Goal: Information Seeking & Learning: Understand process/instructions

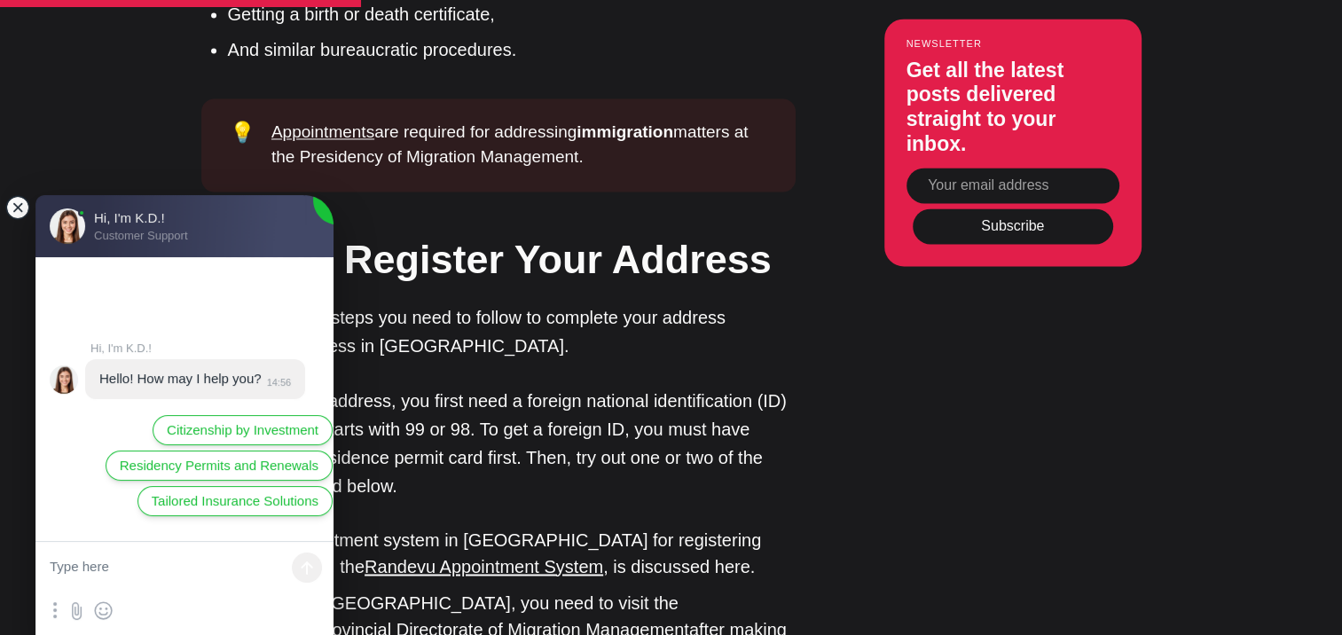
click at [27, 208] on jdiv at bounding box center [17, 207] width 25 height 25
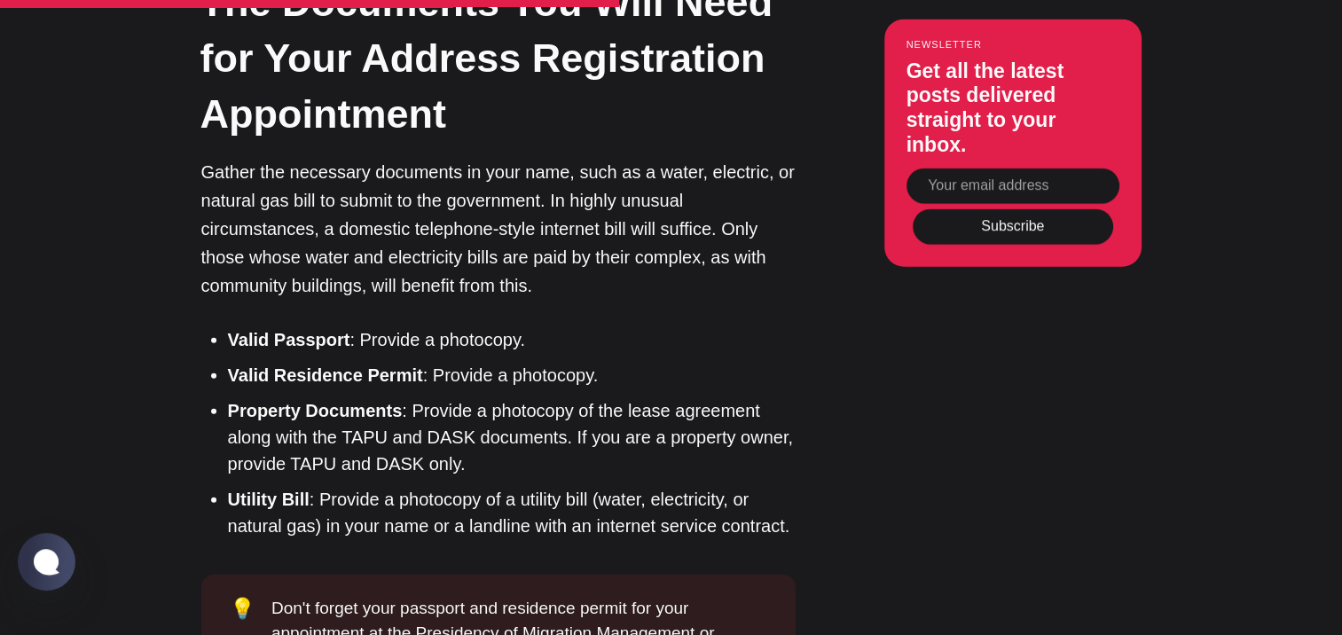
scroll to position [3984, 0]
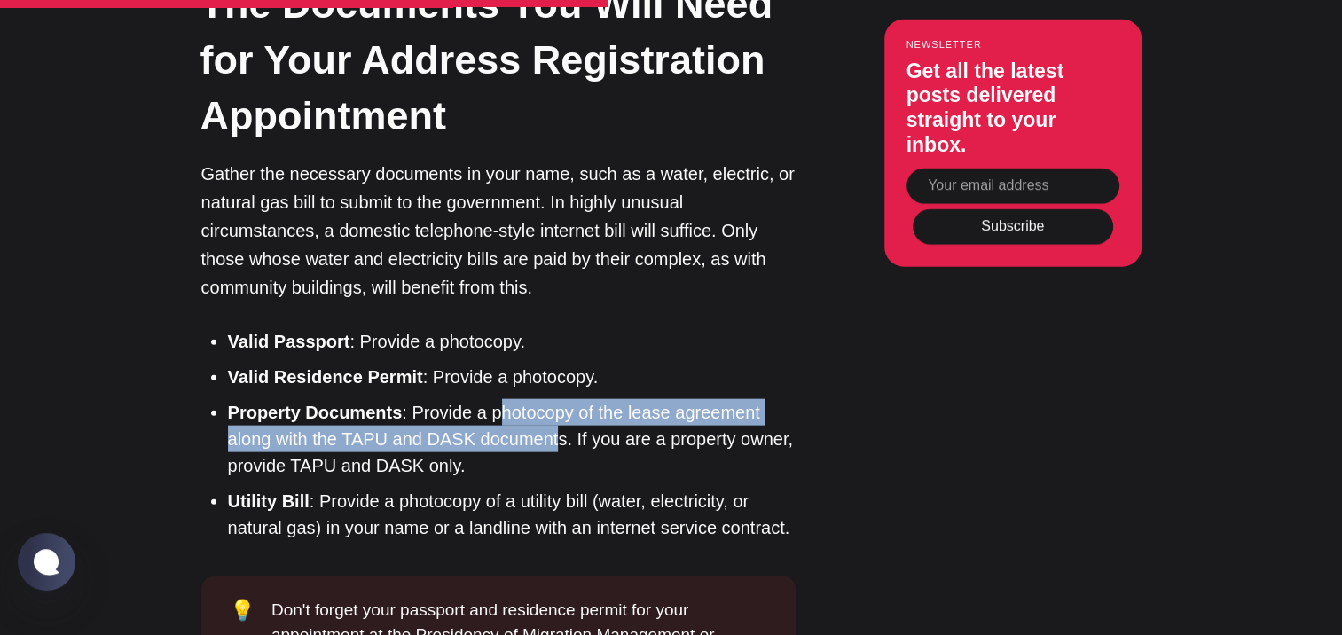
drag, startPoint x: 495, startPoint y: 175, endPoint x: 556, endPoint y: 192, distance: 63.7
click at [556, 399] on li "Property Documents : Provide a photocopy of the lease agreement along with the …" at bounding box center [512, 439] width 568 height 80
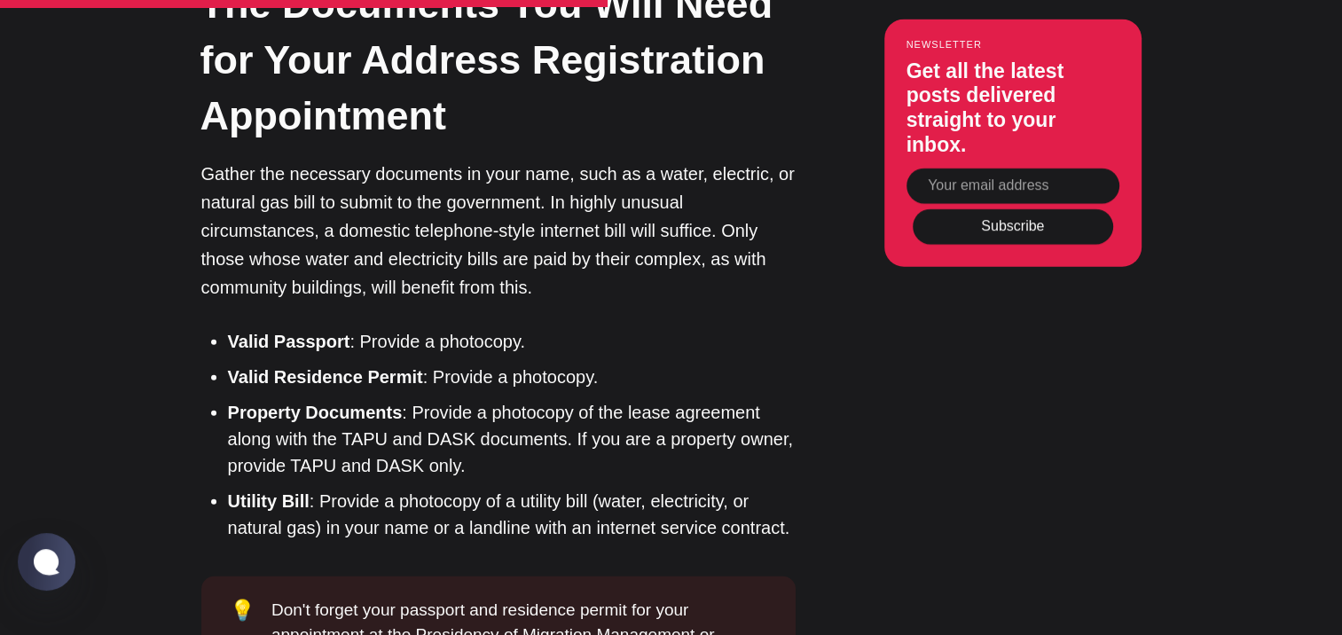
drag, startPoint x: 556, startPoint y: 192, endPoint x: 729, endPoint y: 211, distance: 173.9
click at [729, 399] on li "Property Documents : Provide a photocopy of the lease agreement along with the …" at bounding box center [512, 439] width 568 height 80
click at [600, 399] on li "Property Documents : Provide a photocopy of the lease agreement along with the …" at bounding box center [512, 439] width 568 height 80
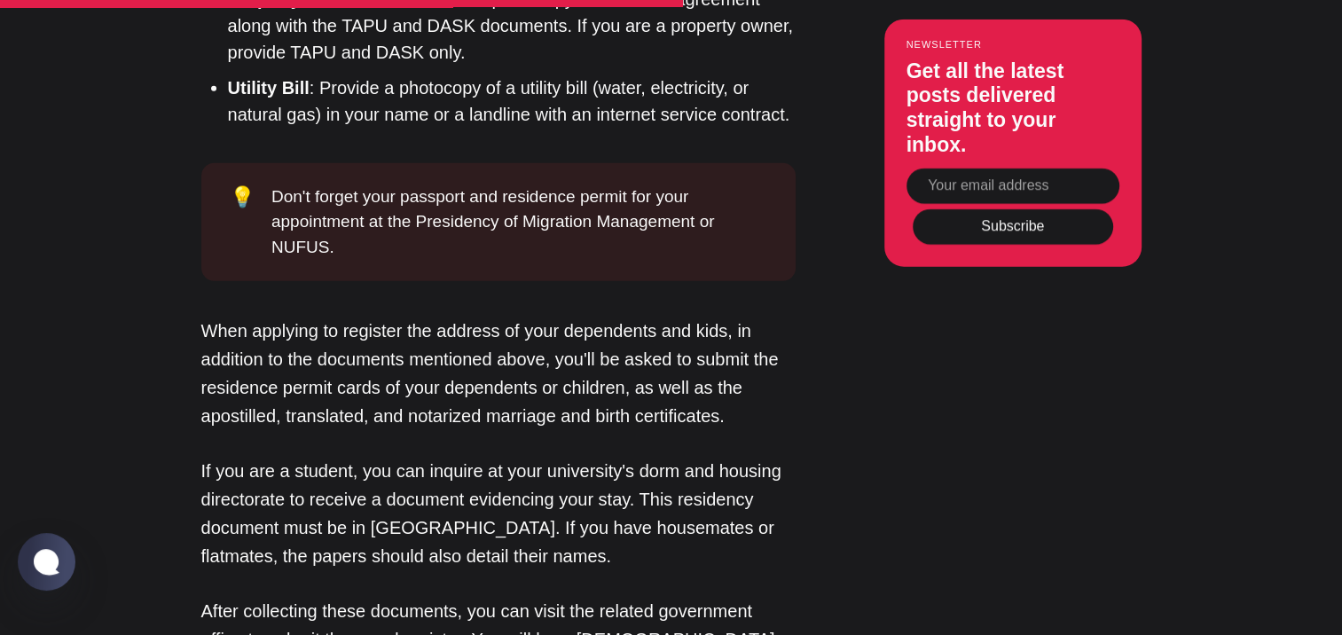
scroll to position [4398, 0]
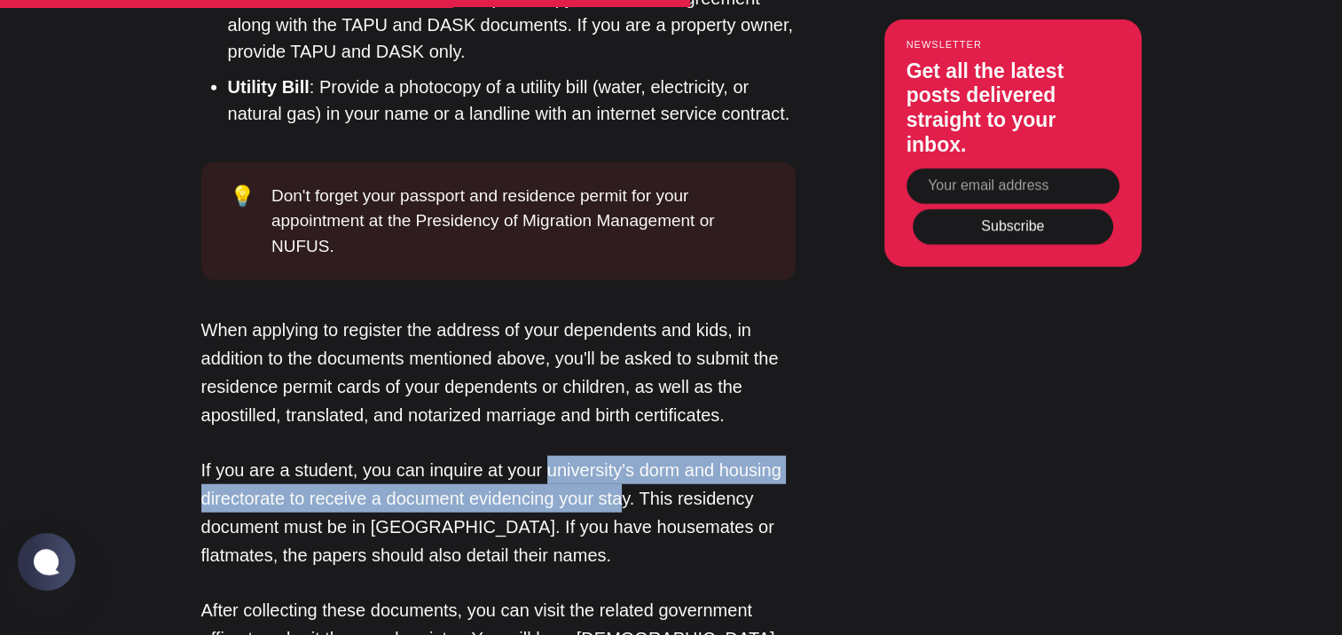
drag, startPoint x: 544, startPoint y: 227, endPoint x: 624, endPoint y: 253, distance: 84.7
click at [624, 456] on p "If you are a student, you can inquire at your university's dorm and housing dir…" at bounding box center [498, 513] width 594 height 114
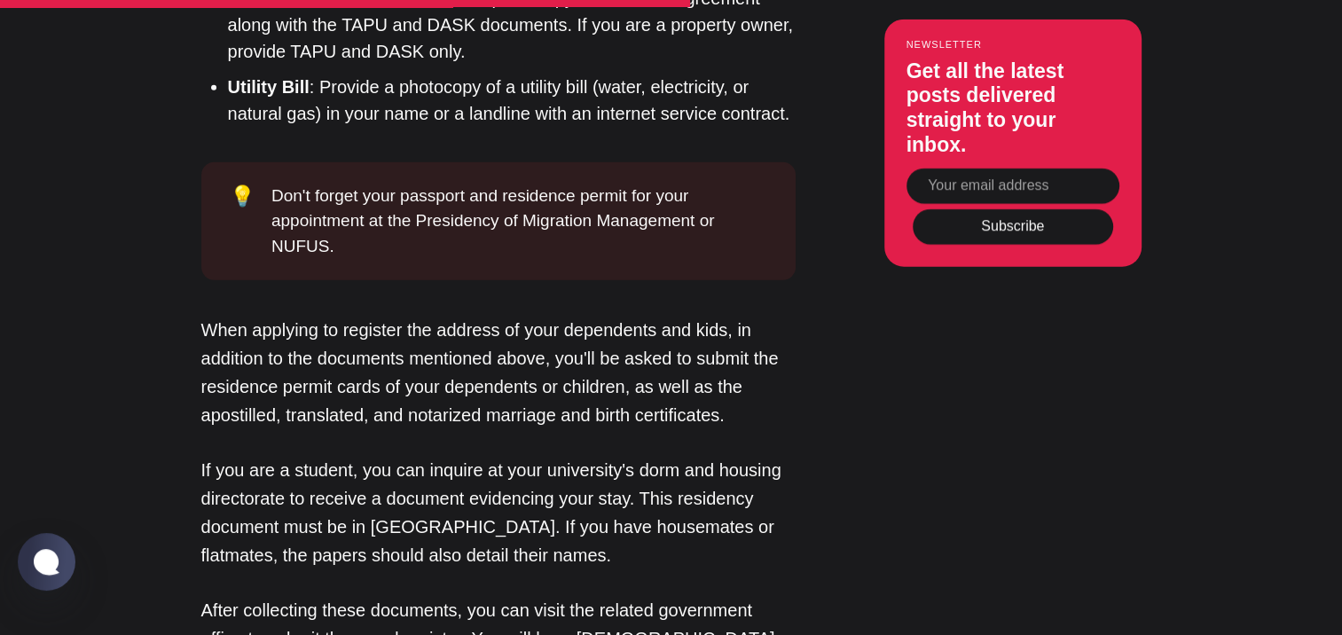
click at [449, 344] on div "Introduction In the past decade, Turkey has digitized many of its government-re…" at bounding box center [498, 468] width 594 height 7031
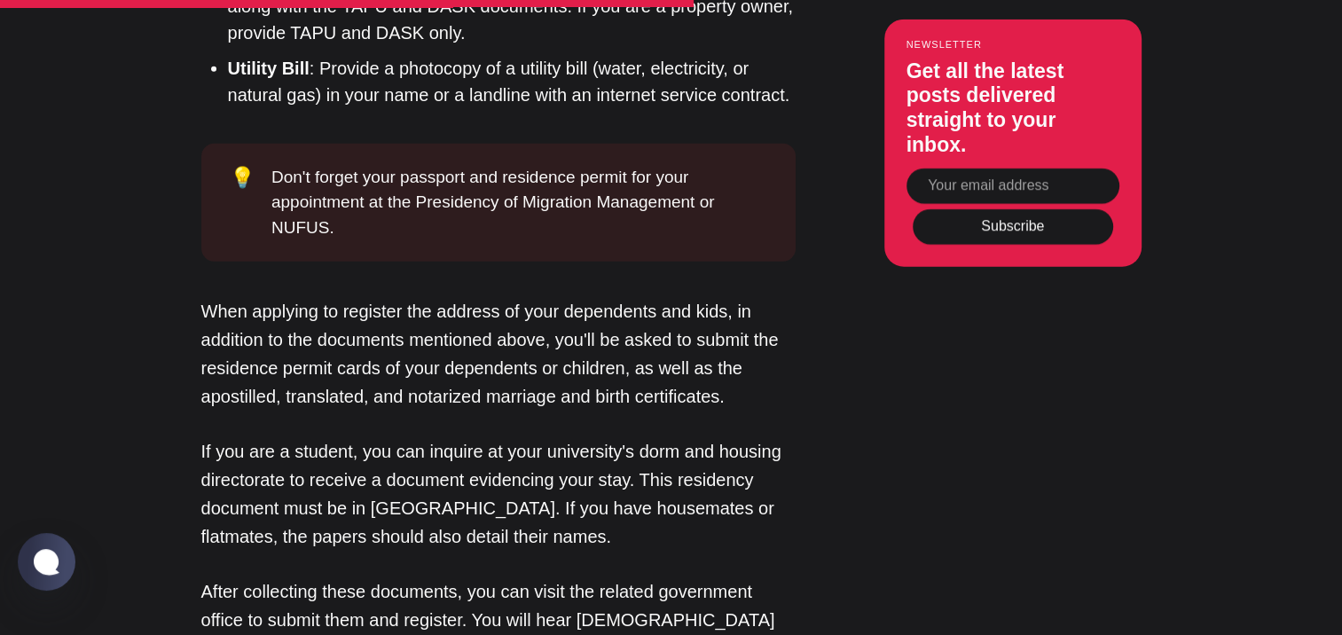
scroll to position [4417, 0]
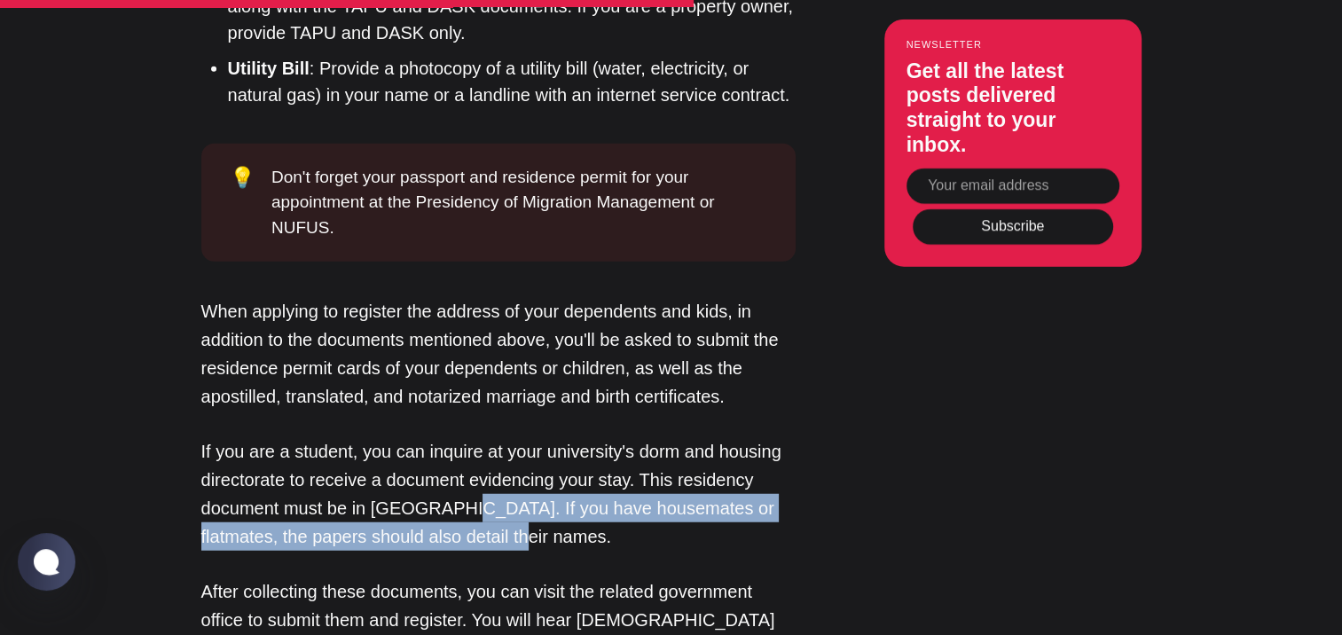
drag, startPoint x: 443, startPoint y: 271, endPoint x: 534, endPoint y: 291, distance: 92.7
click at [534, 437] on p "If you are a student, you can inquire at your university's dorm and housing dir…" at bounding box center [498, 494] width 594 height 114
click at [345, 437] on p "If you are a student, you can inquire at your university's dorm and housing dir…" at bounding box center [498, 494] width 594 height 114
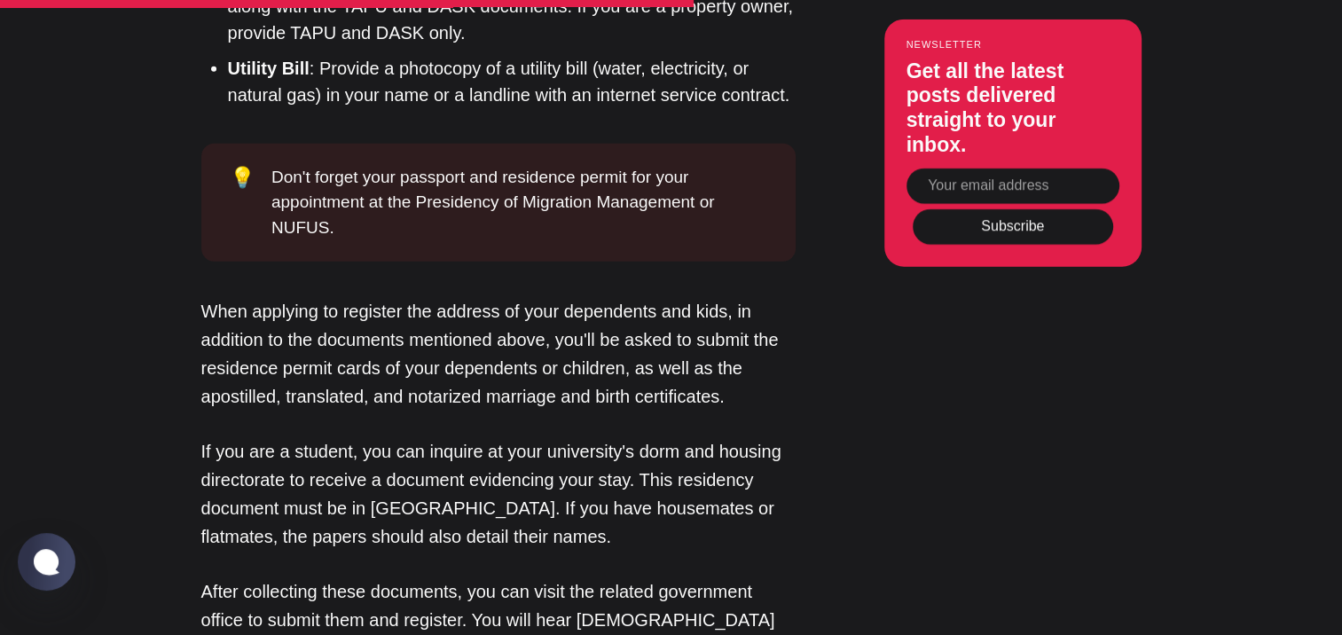
click at [345, 437] on p "If you are a student, you can inquire at your university's dorm and housing dir…" at bounding box center [498, 494] width 594 height 114
